Goal: Task Accomplishment & Management: Manage account settings

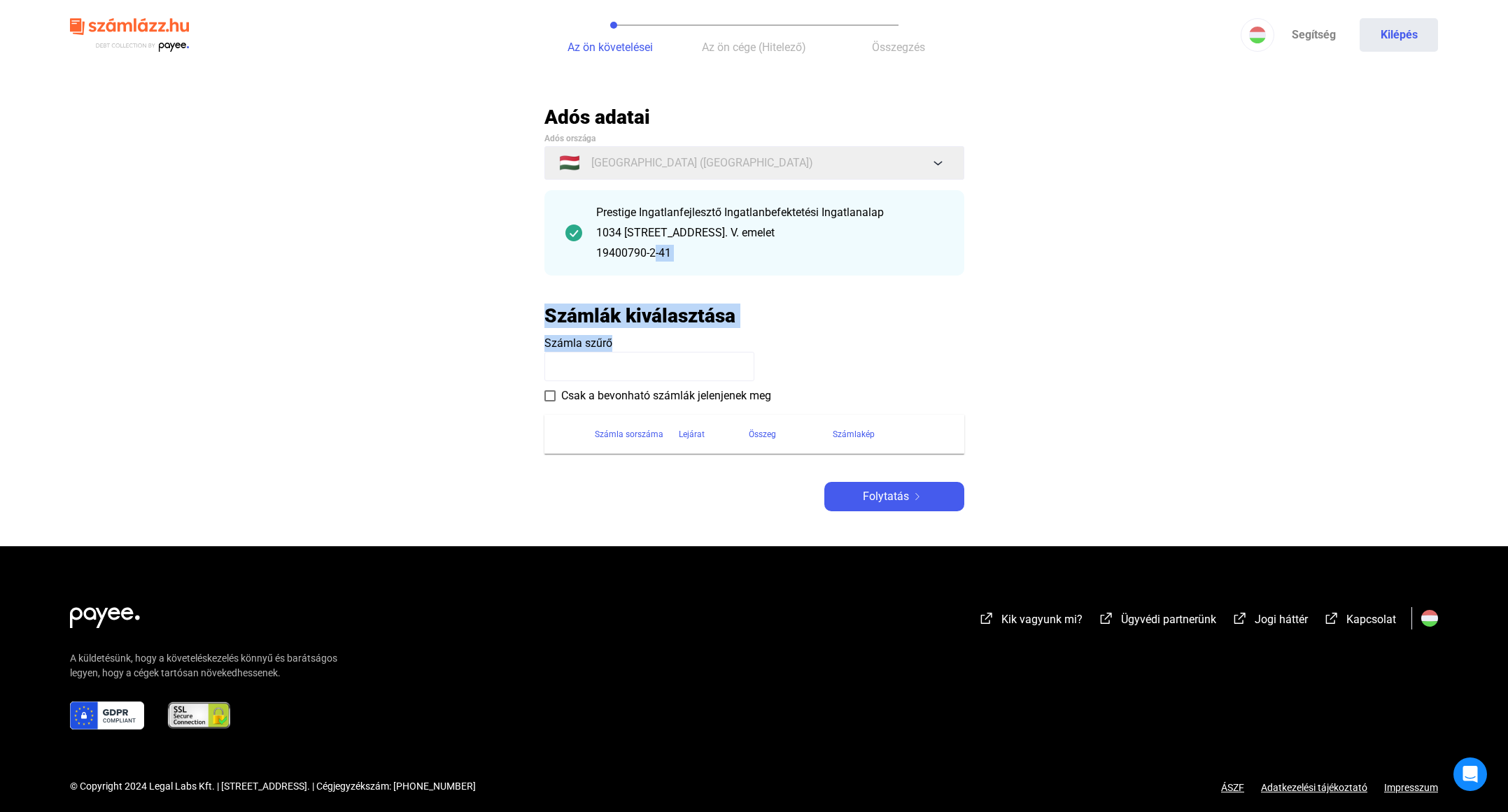
drag, startPoint x: 658, startPoint y: 274, endPoint x: 733, endPoint y: 410, distance: 155.3
click at [733, 410] on div "Adós adatai Adós országa 🇭🇺 [GEOGRAPHIC_DATA] ([GEOGRAPHIC_DATA]) Prestige Inga…" at bounding box center [754, 307] width 420 height 406
drag, startPoint x: 733, startPoint y: 410, endPoint x: 986, endPoint y: 337, distance: 263.3
click at [986, 338] on main "Automatikusan mentve Adós adatai Adós országa 🇭🇺 [GEOGRAPHIC_DATA] ([GEOGRAPHIC…" at bounding box center [754, 325] width 1508 height 441
click at [1403, 33] on button "Kilépés" at bounding box center [1398, 34] width 78 height 33
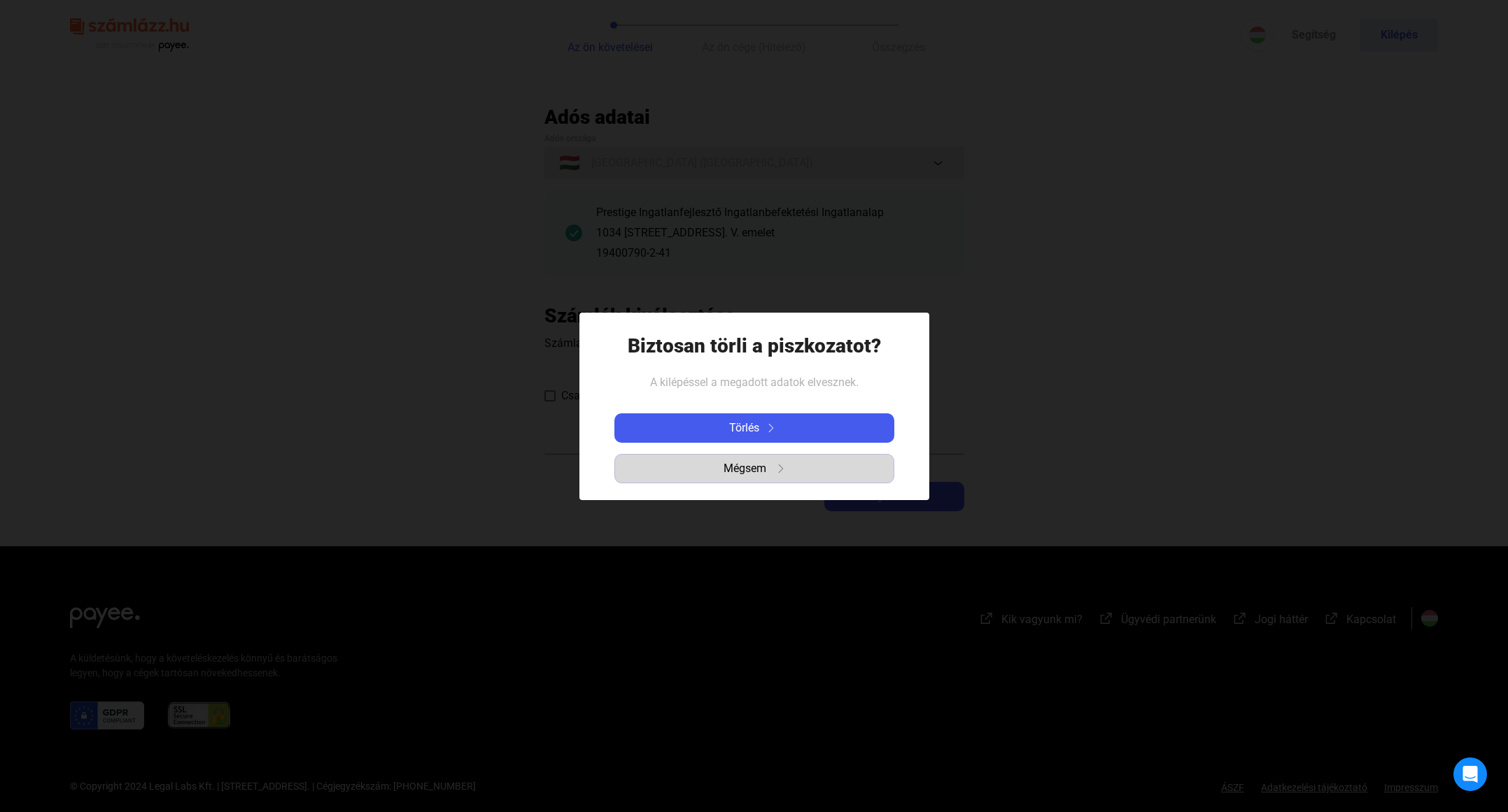
click at [738, 475] on span "Mégsem" at bounding box center [745, 469] width 43 height 17
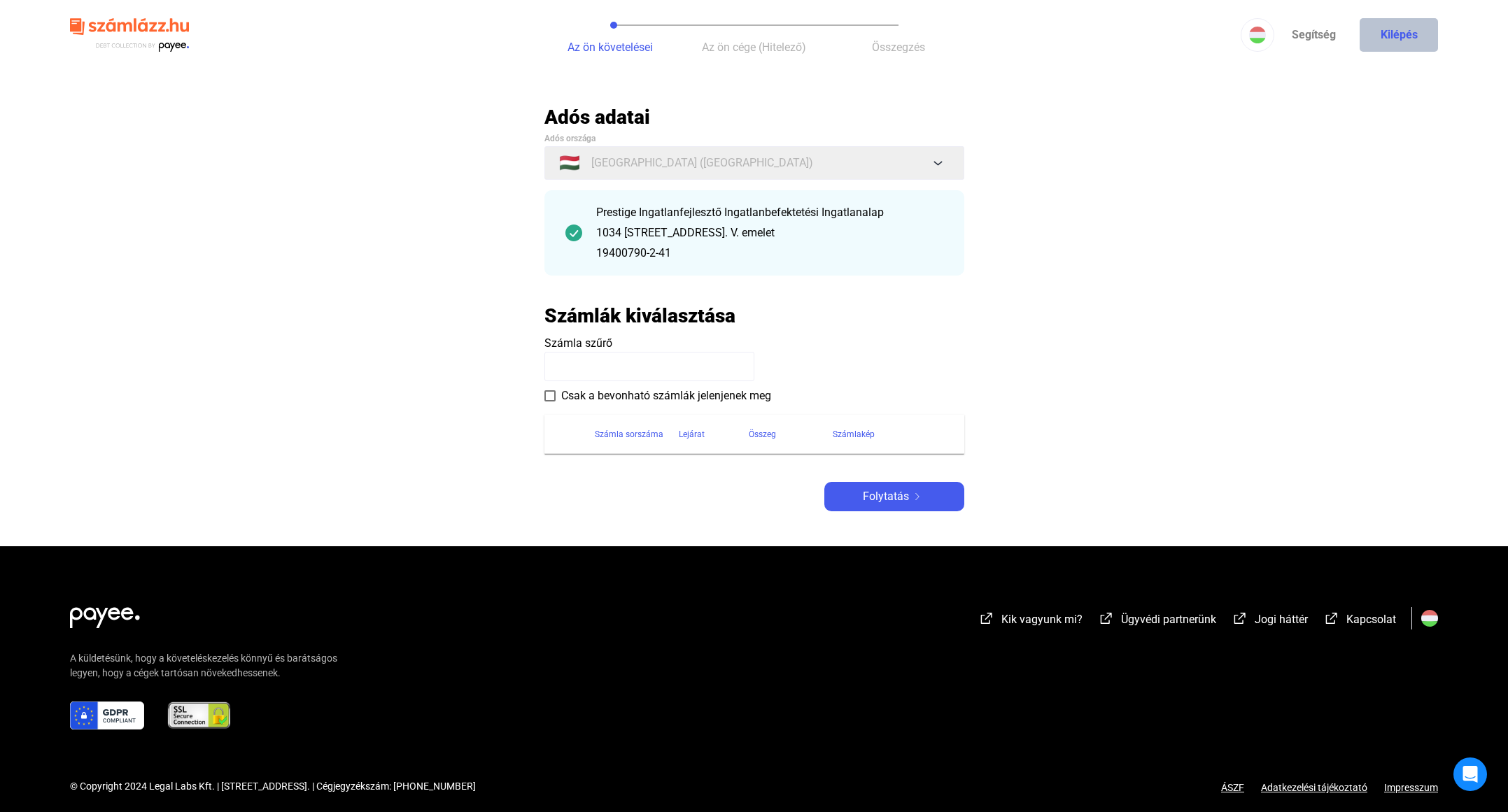
click at [1413, 45] on button "Kilépés" at bounding box center [1398, 34] width 78 height 33
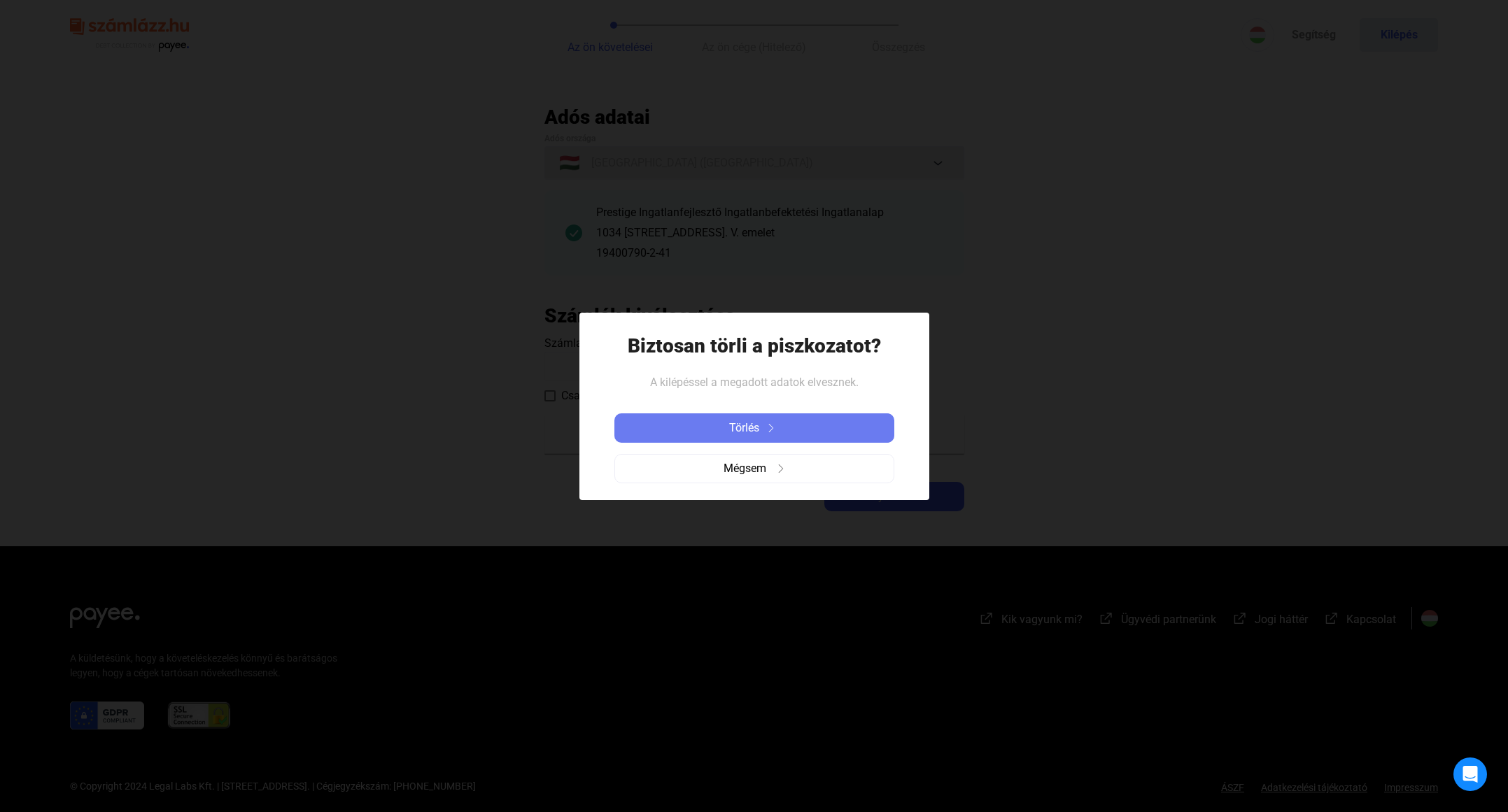
drag, startPoint x: 805, startPoint y: 426, endPoint x: 784, endPoint y: 358, distance: 71.2
click at [805, 426] on div "Törlés" at bounding box center [754, 428] width 272 height 17
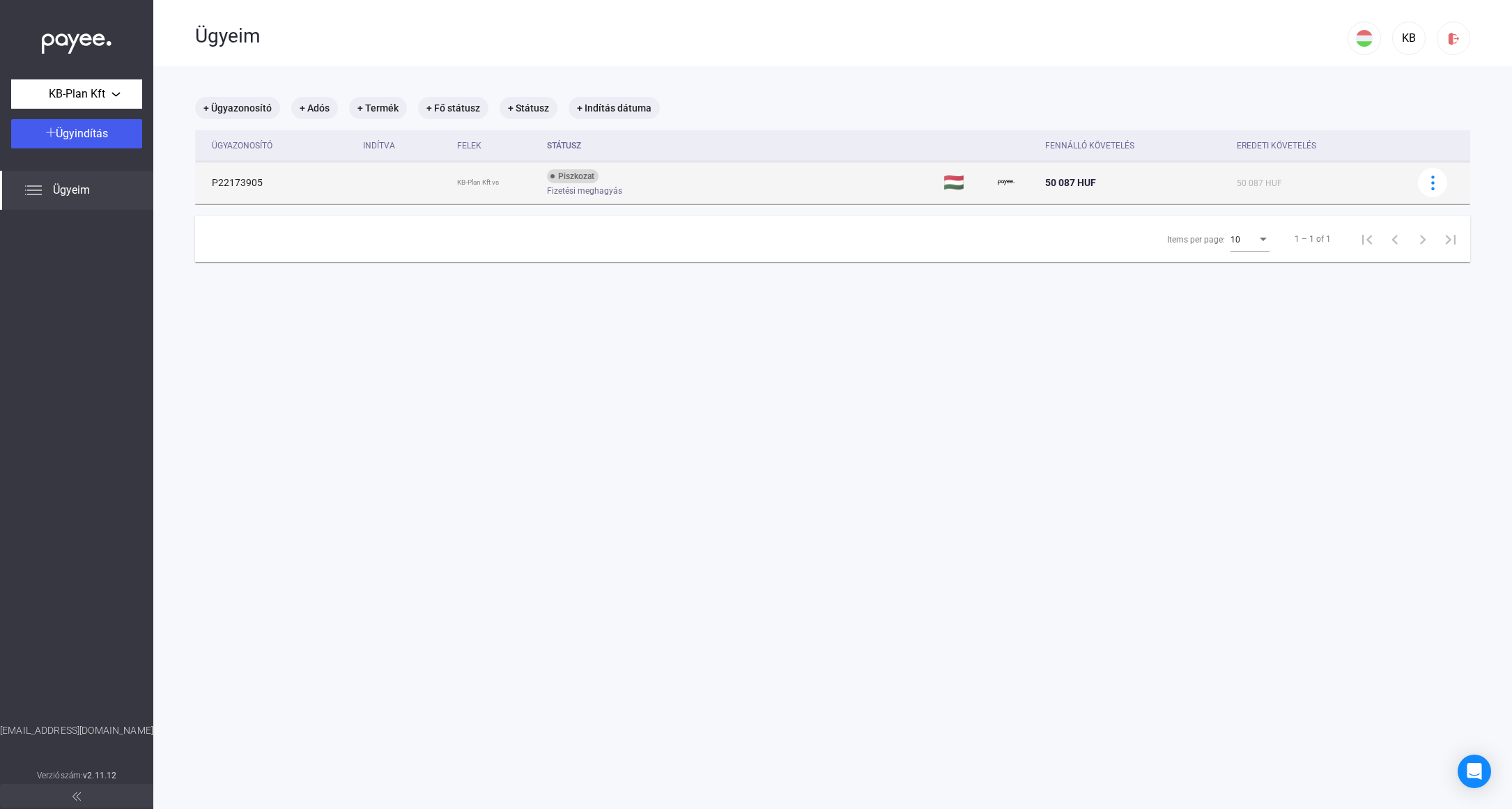
click at [328, 182] on td "P22173905" at bounding box center [276, 182] width 162 height 42
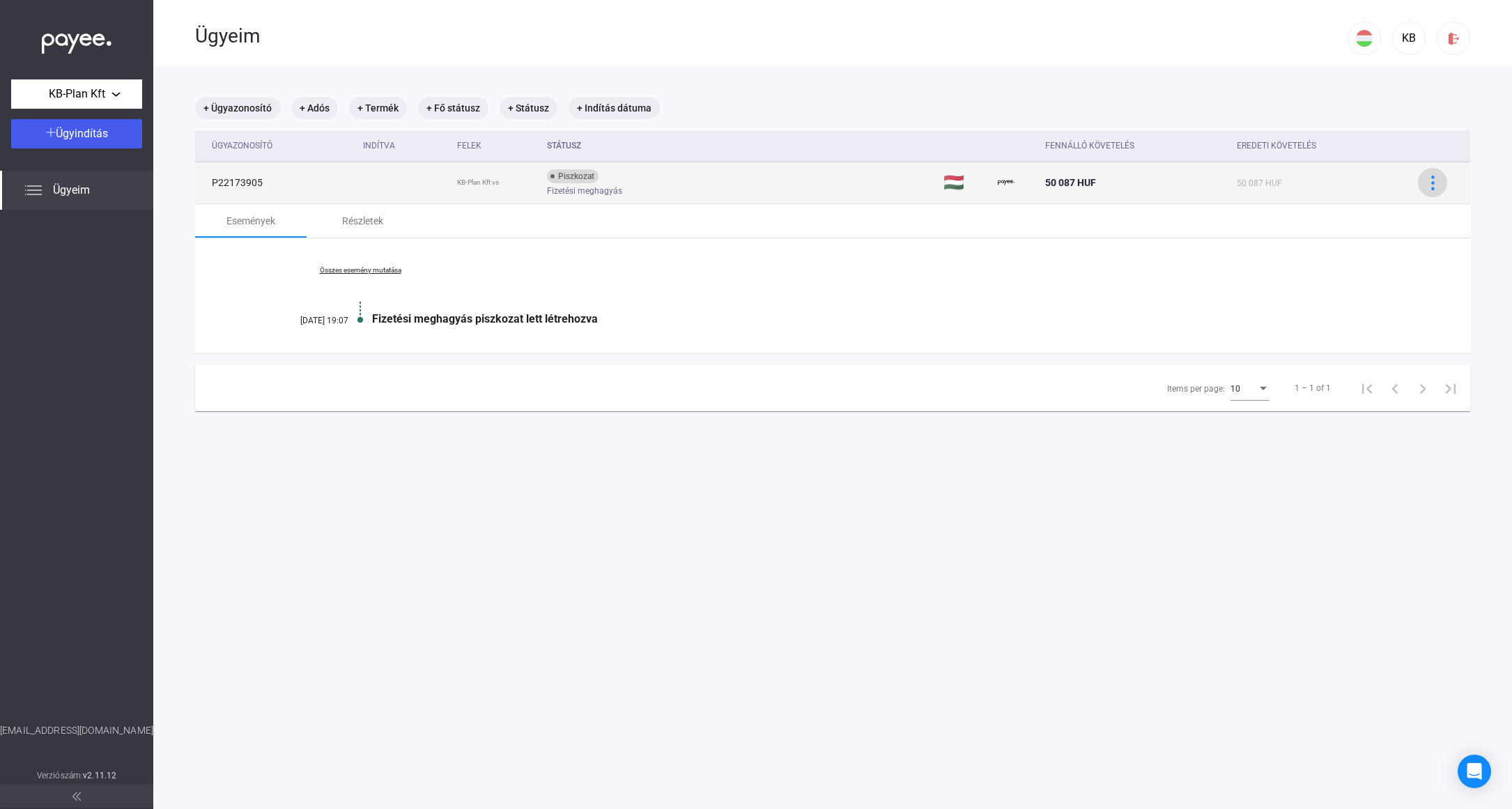
click at [1429, 177] on img at bounding box center [1433, 183] width 15 height 15
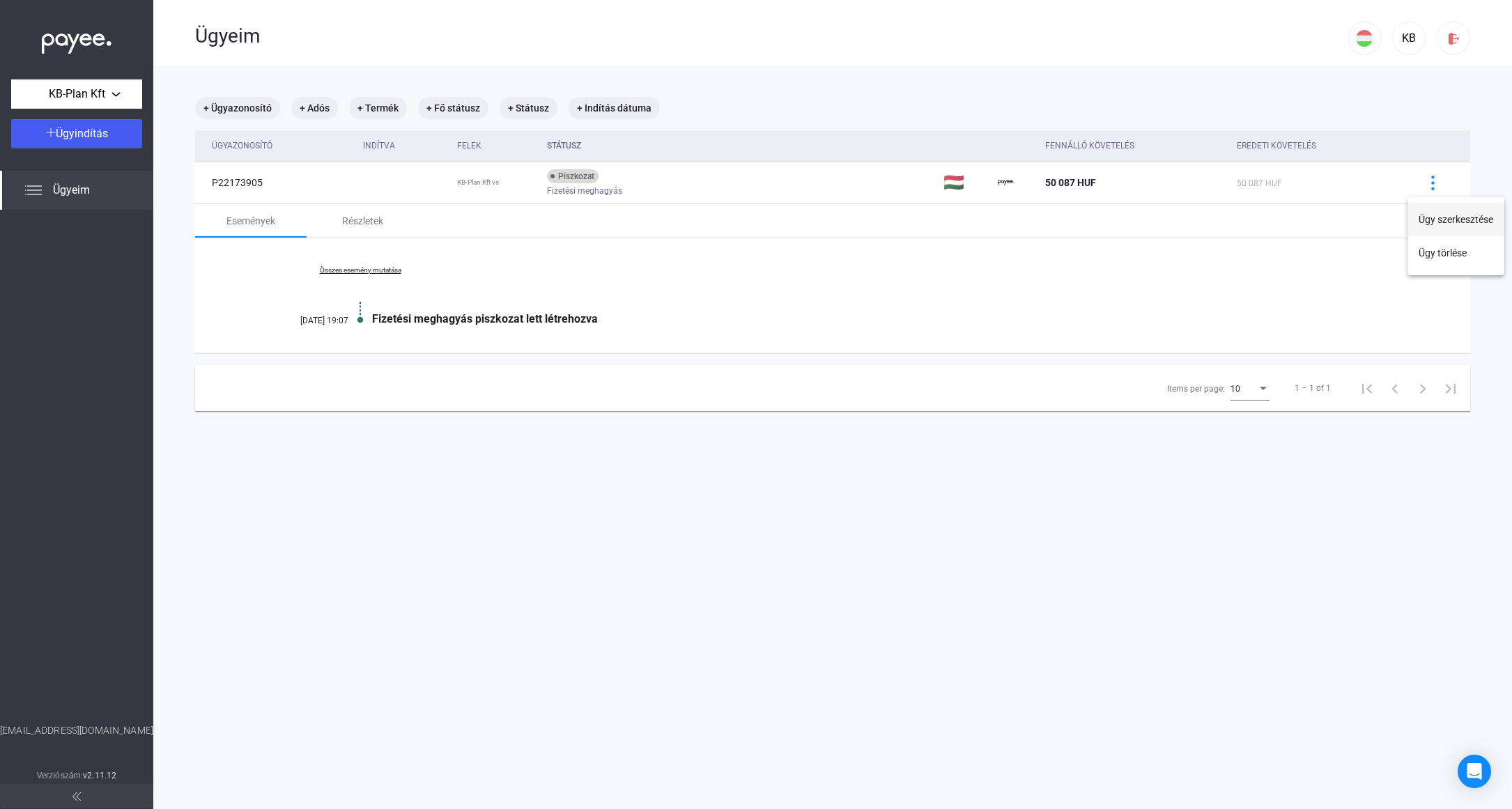
click at [1447, 218] on button "Ügy szerkesztése" at bounding box center [1456, 219] width 97 height 33
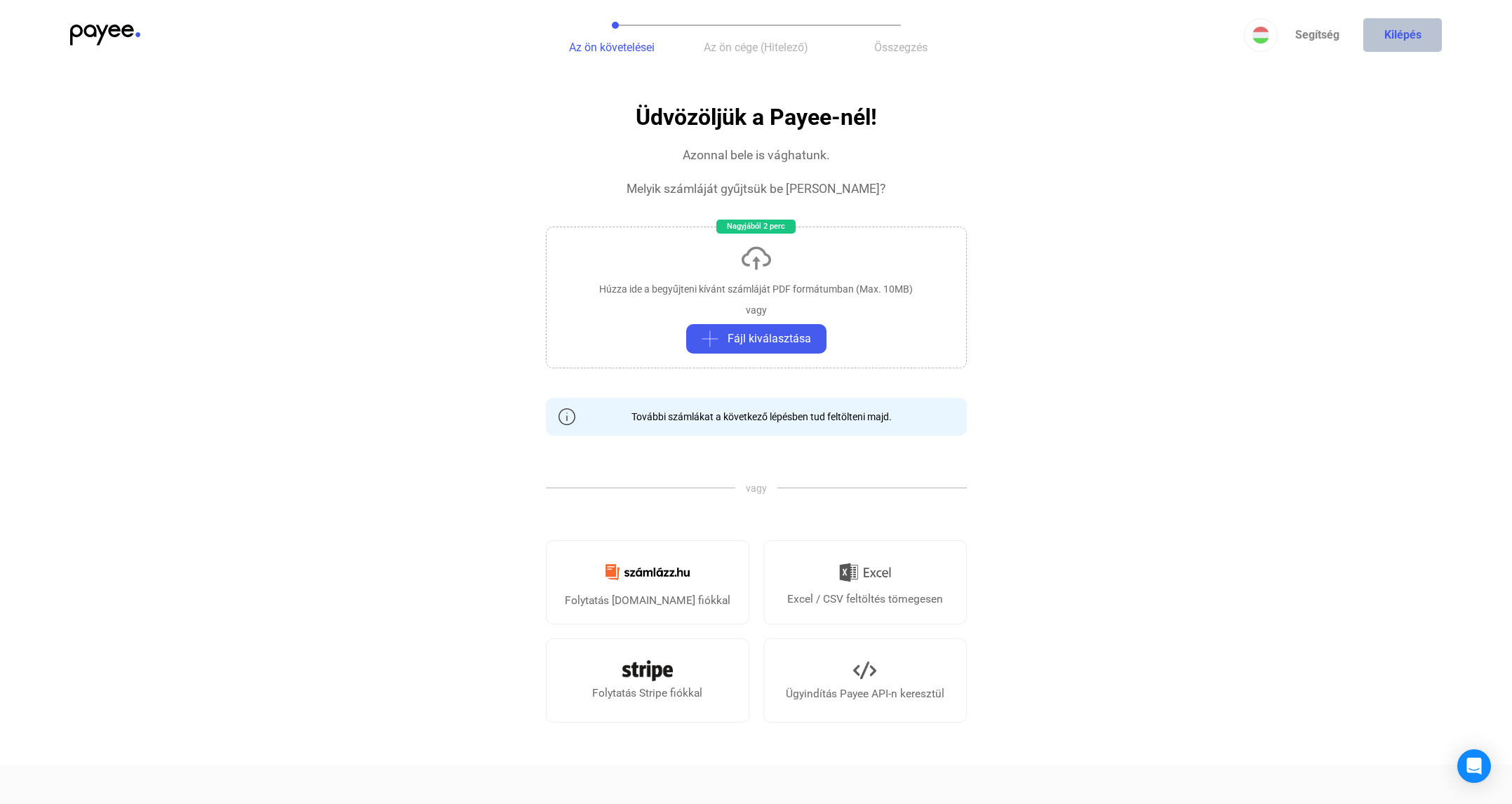
click at [1408, 30] on button "Kilépés" at bounding box center [1402, 34] width 78 height 34
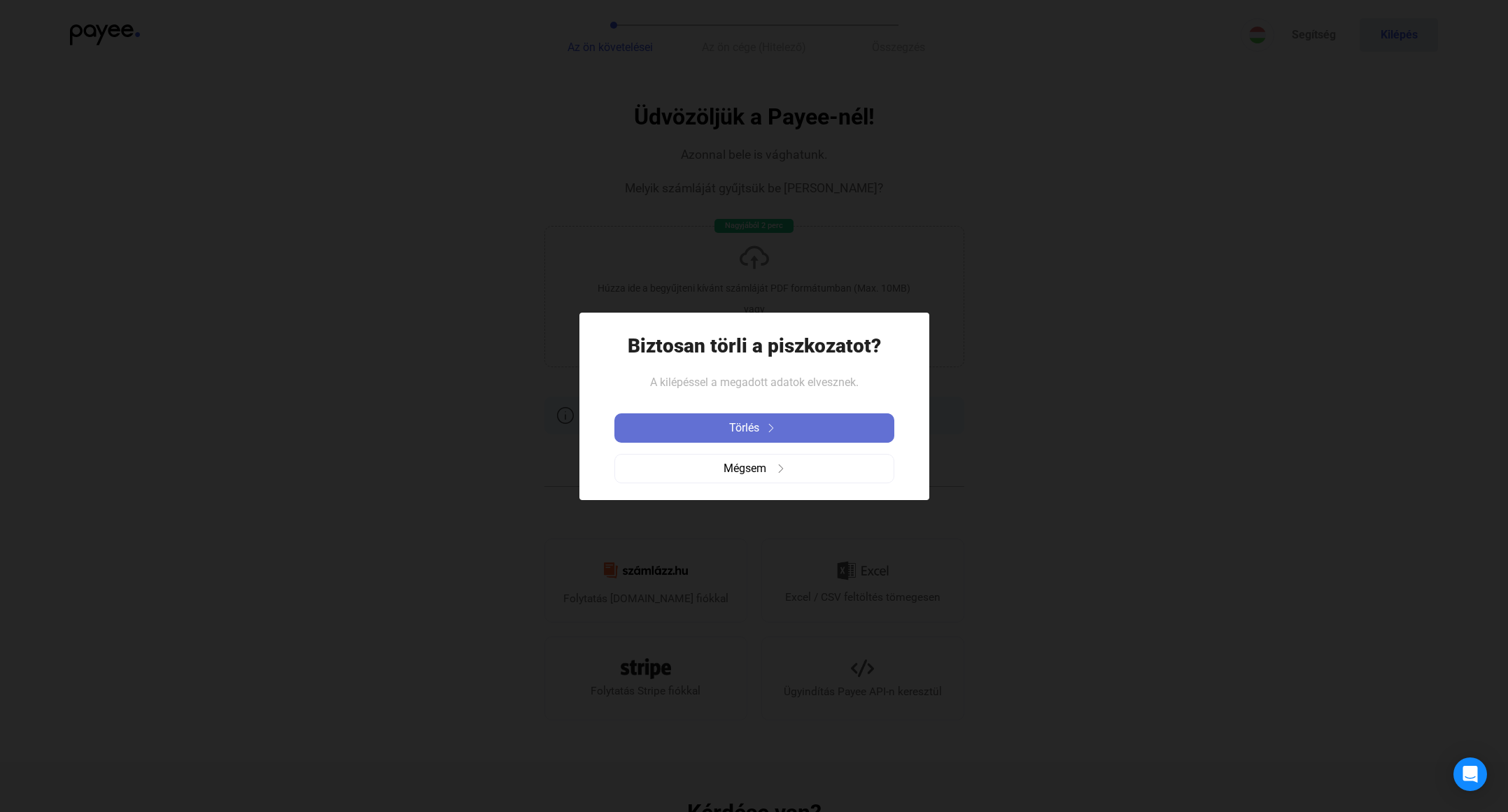
click at [775, 422] on div "Törlés" at bounding box center [754, 428] width 272 height 17
